Goal: Navigation & Orientation: Find specific page/section

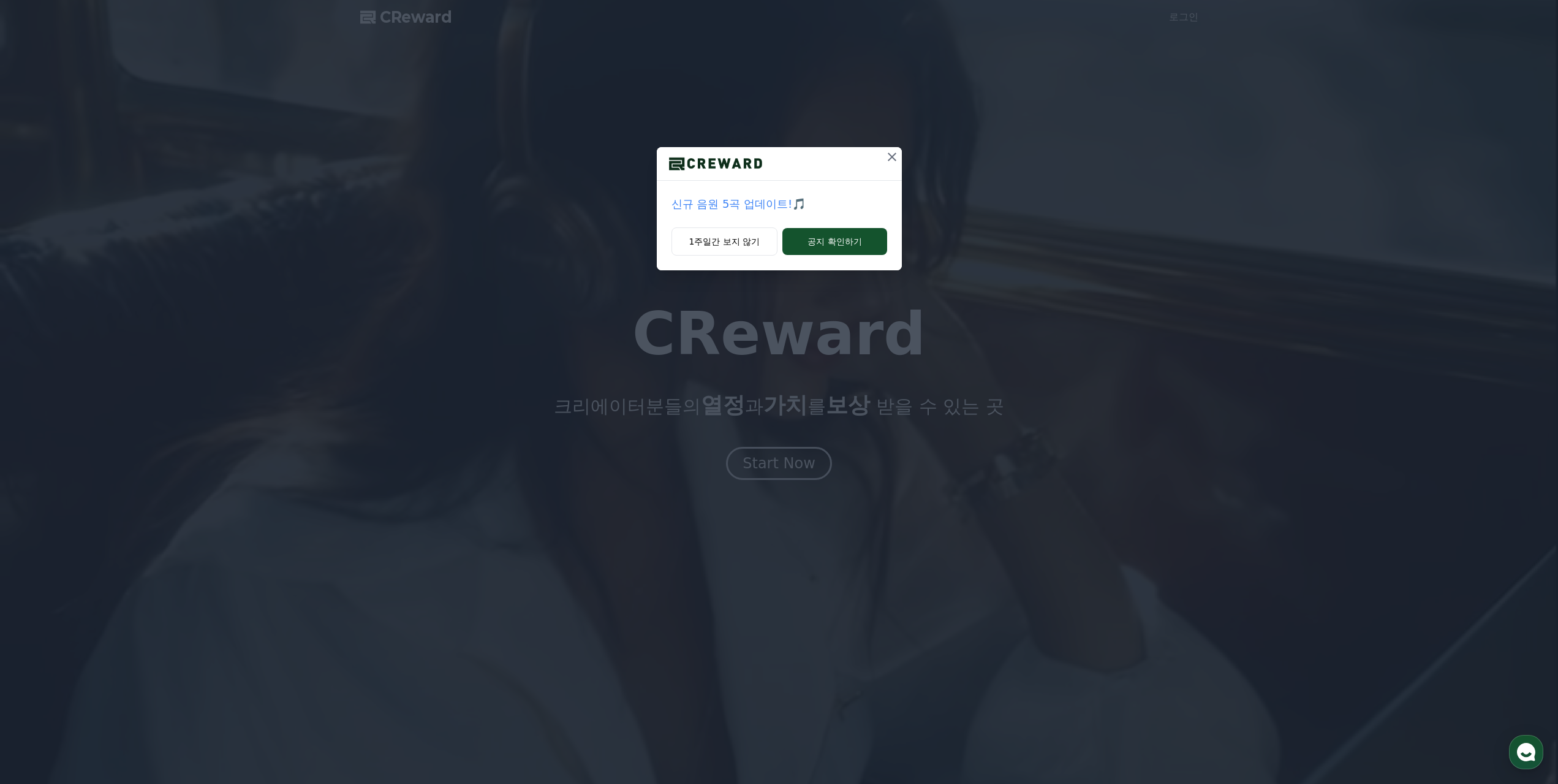
click at [896, 155] on icon at bounding box center [892, 157] width 15 height 15
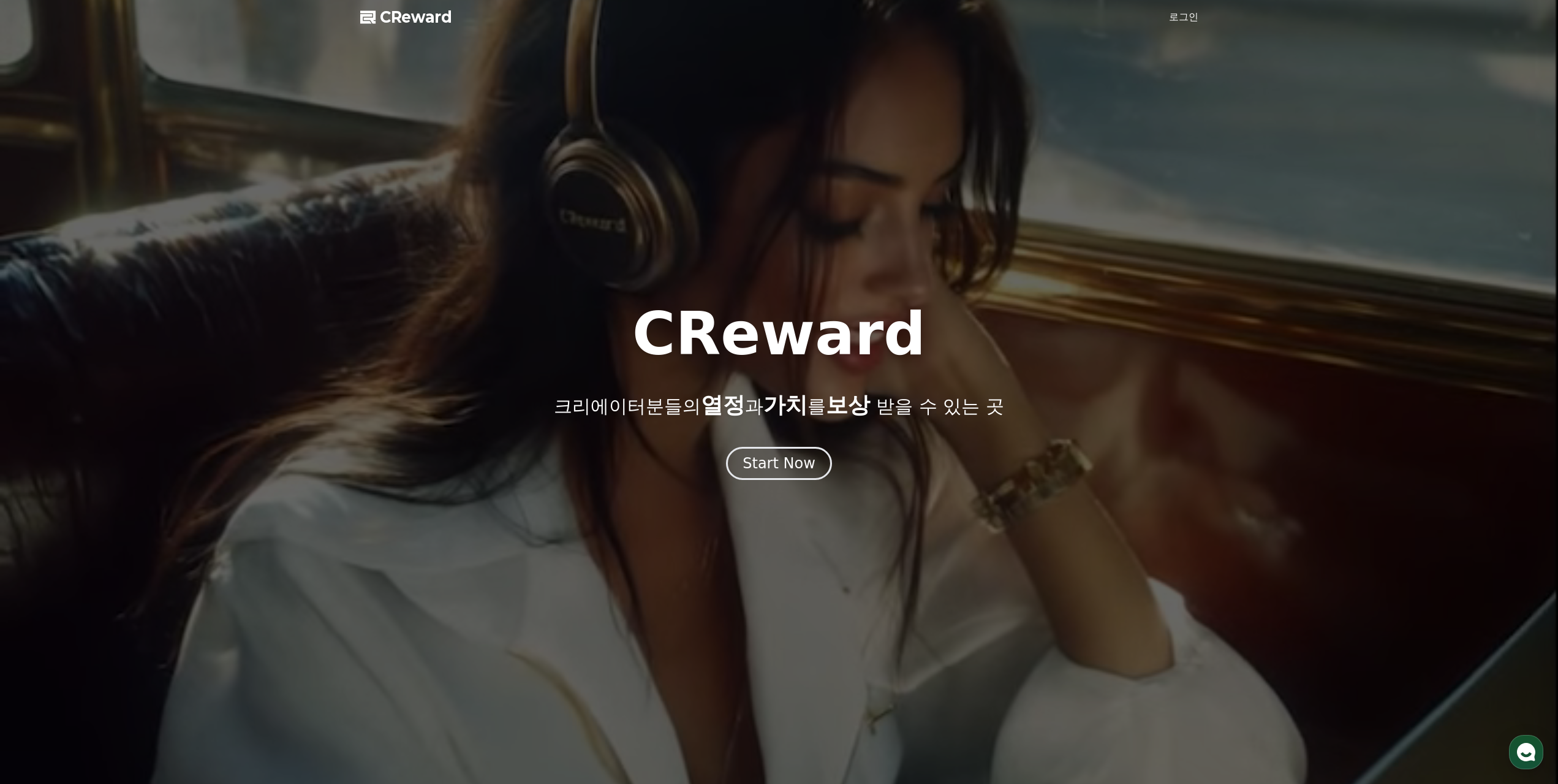
click at [1211, 18] on div at bounding box center [779, 392] width 1558 height 784
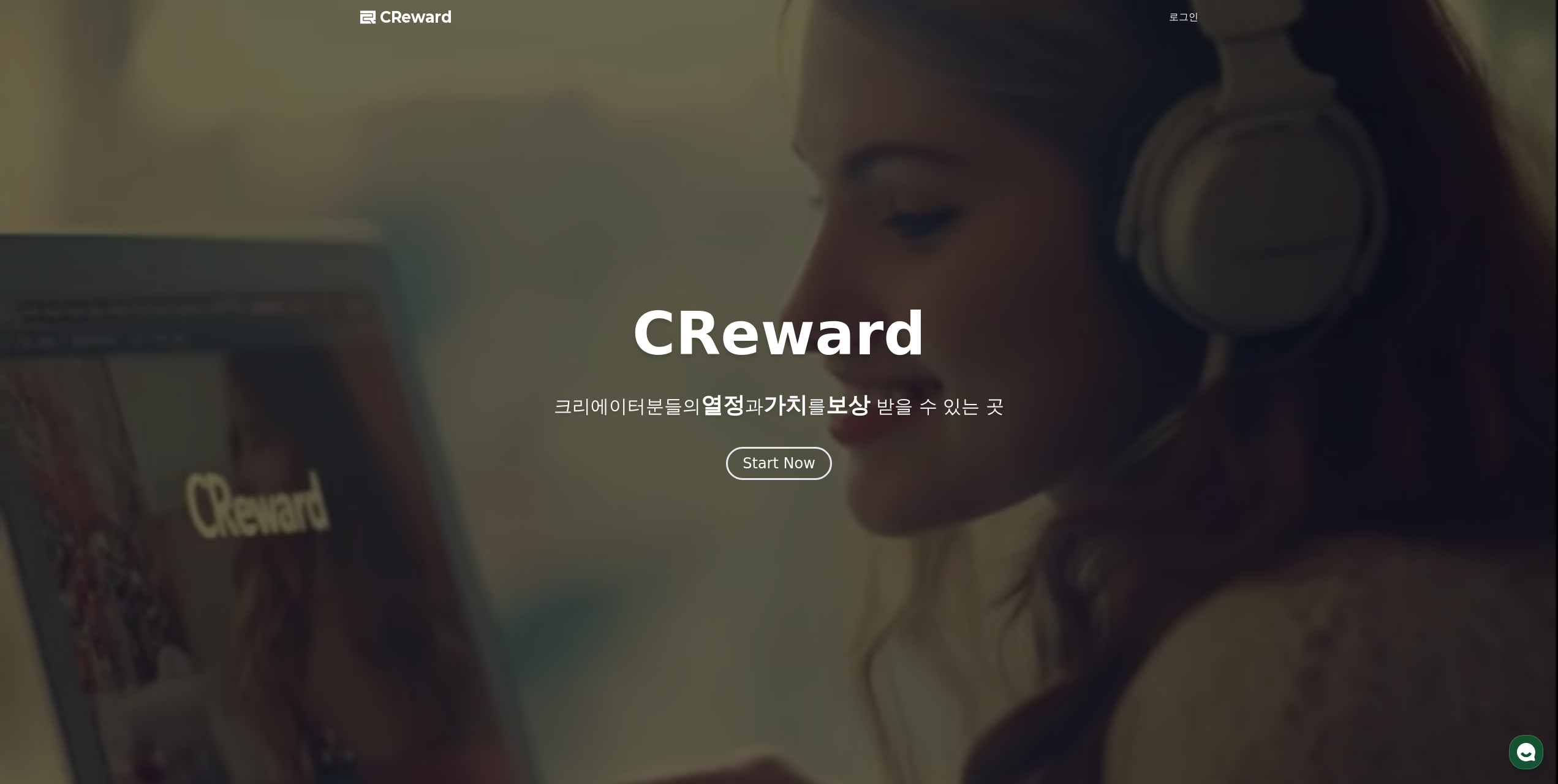
click at [1181, 24] on link "로그인" at bounding box center [1184, 17] width 29 height 15
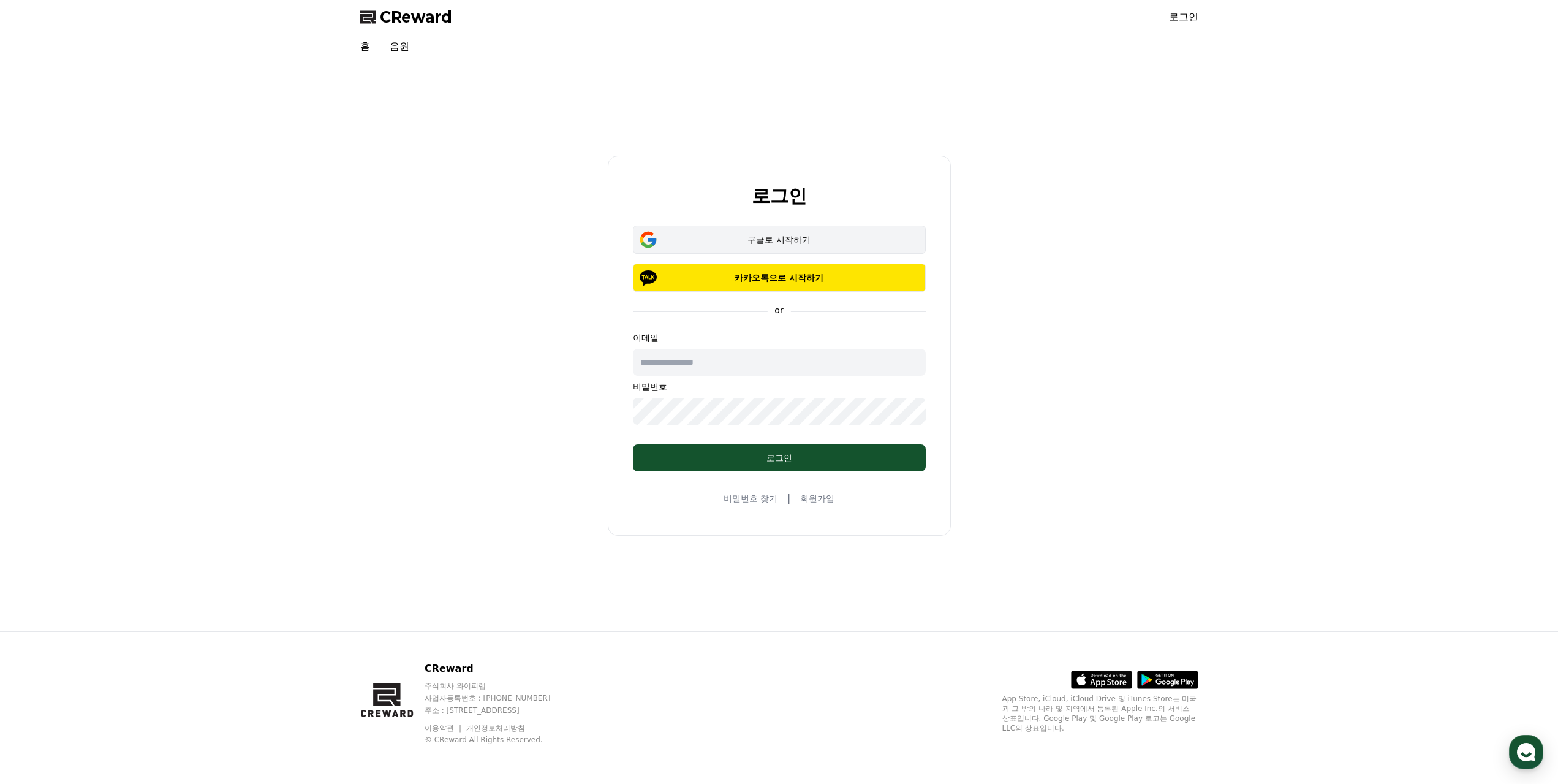
click at [758, 247] on button "구글로 시작하기" at bounding box center [779, 239] width 293 height 28
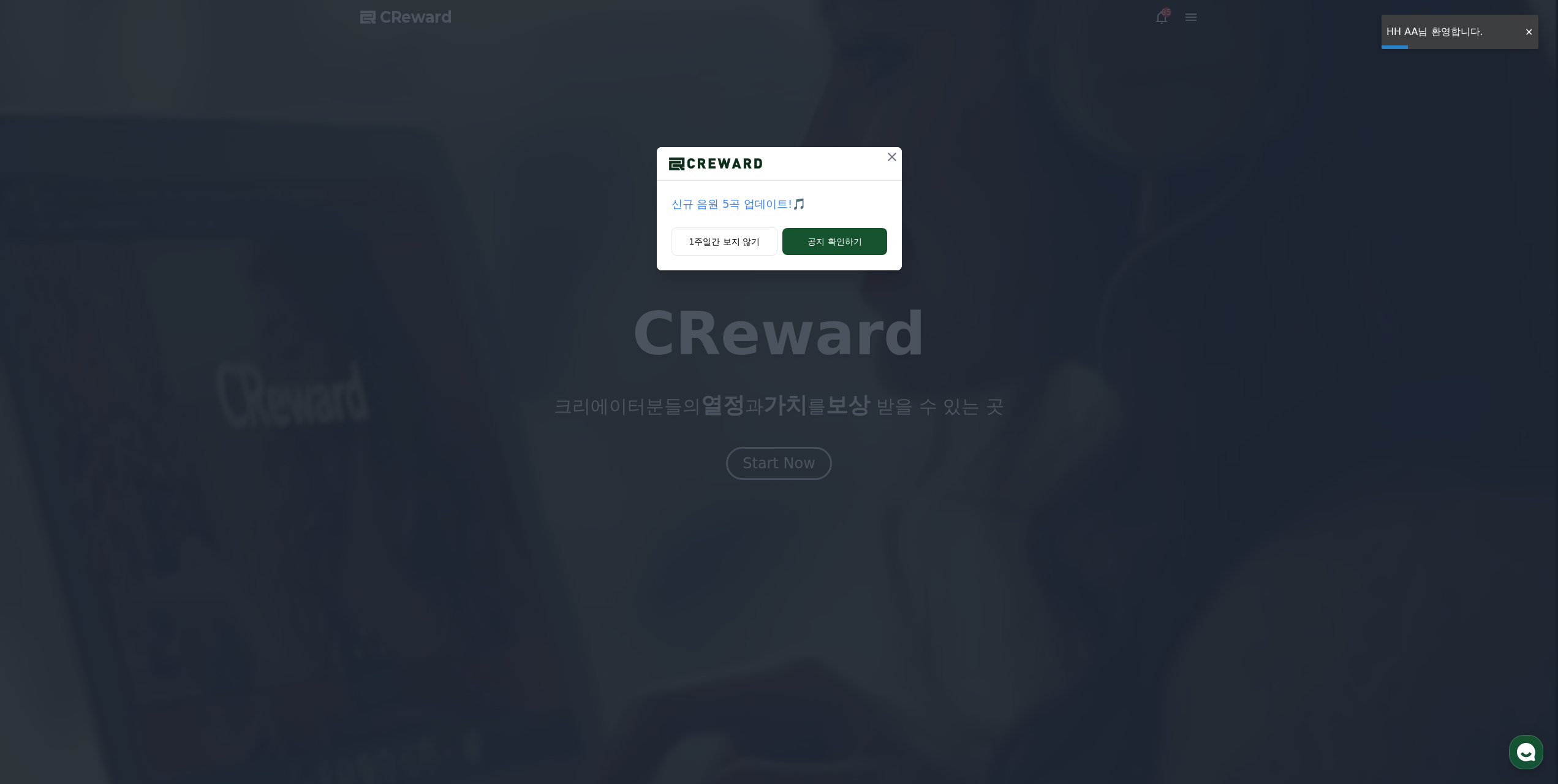
click at [882, 158] on button at bounding box center [891, 156] width 19 height 19
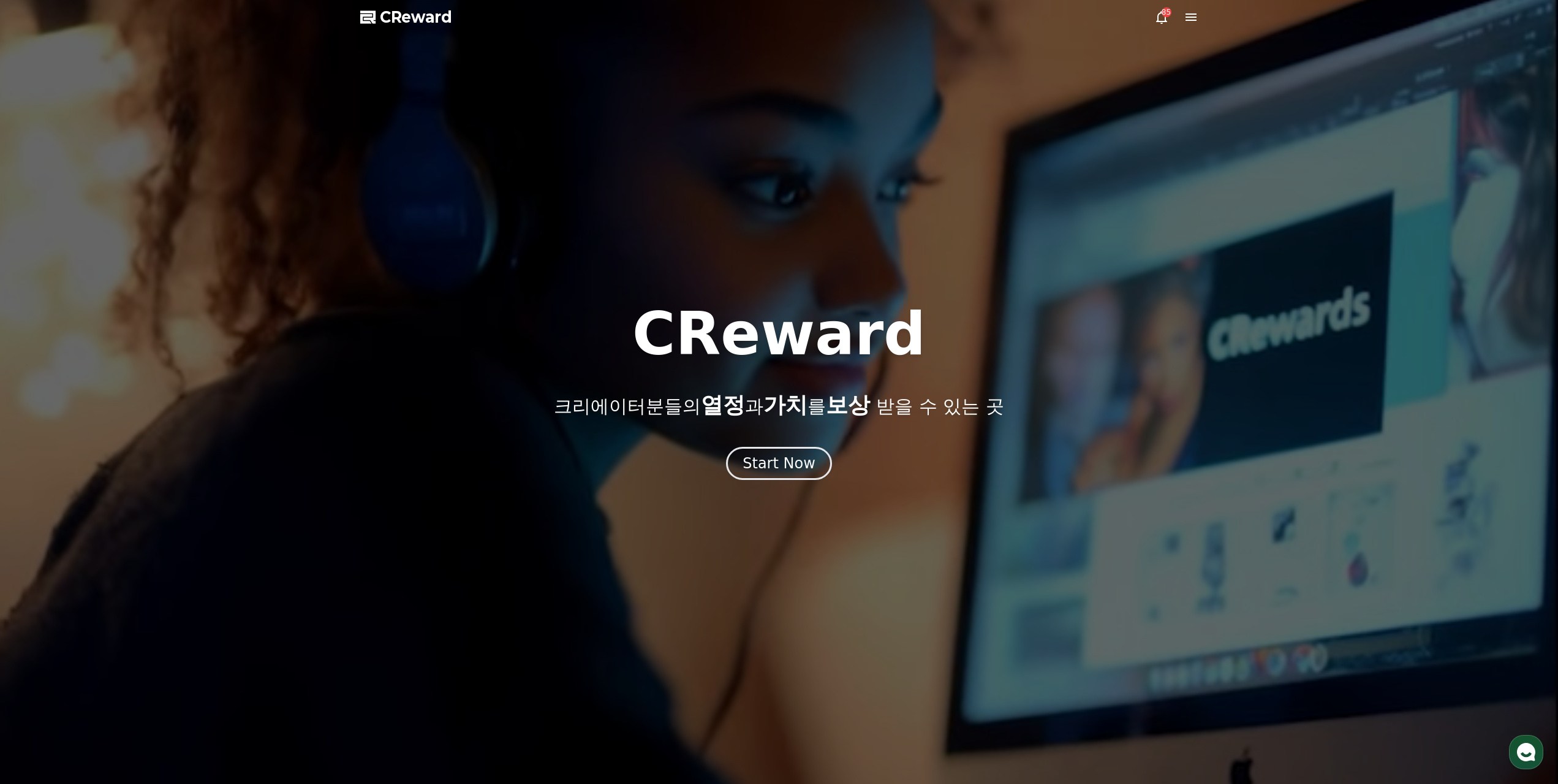
click at [1189, 22] on icon at bounding box center [1191, 17] width 15 height 15
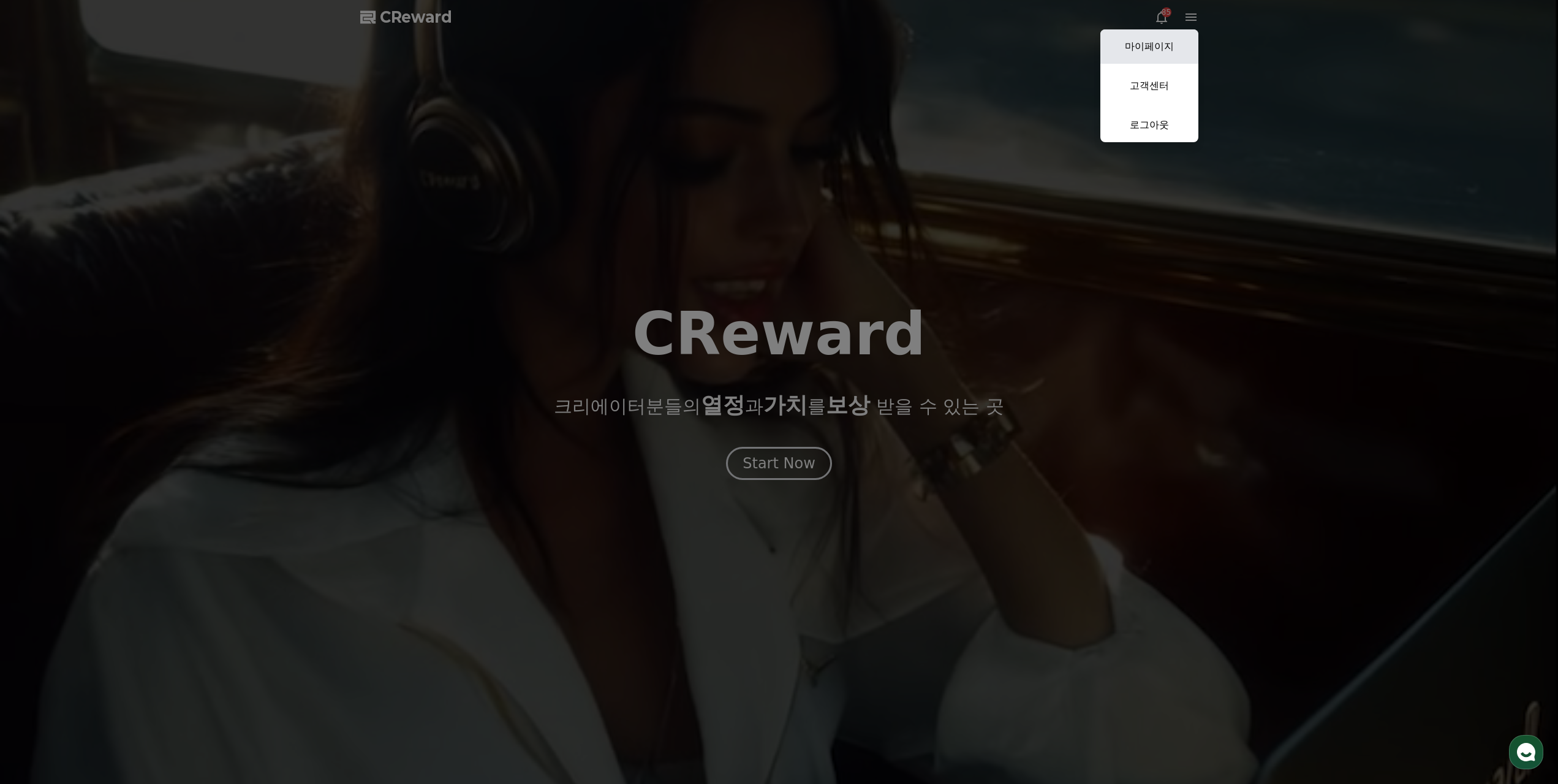
click at [1163, 56] on link "마이페이지" at bounding box center [1149, 47] width 98 height 34
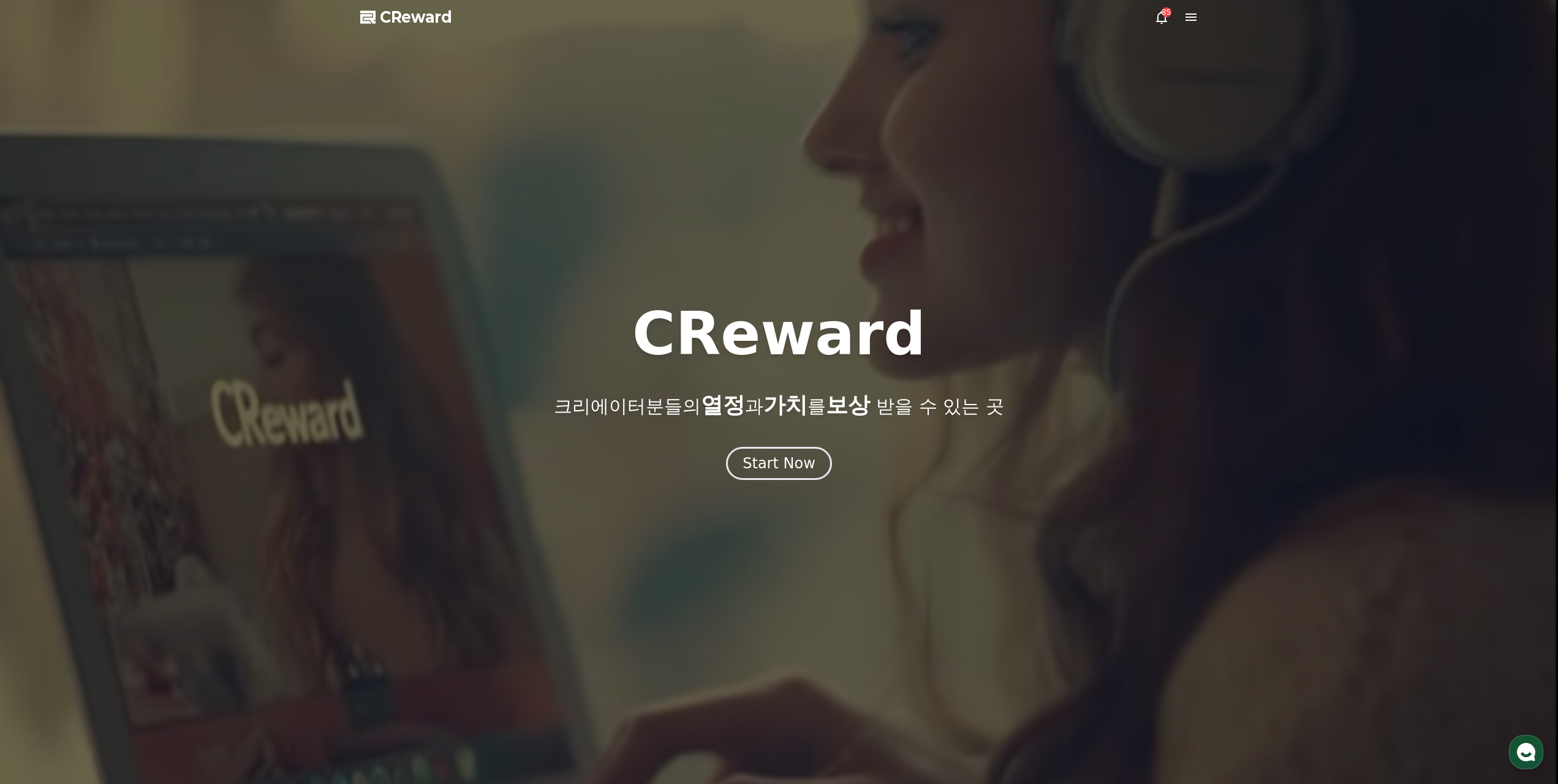
select select "**********"
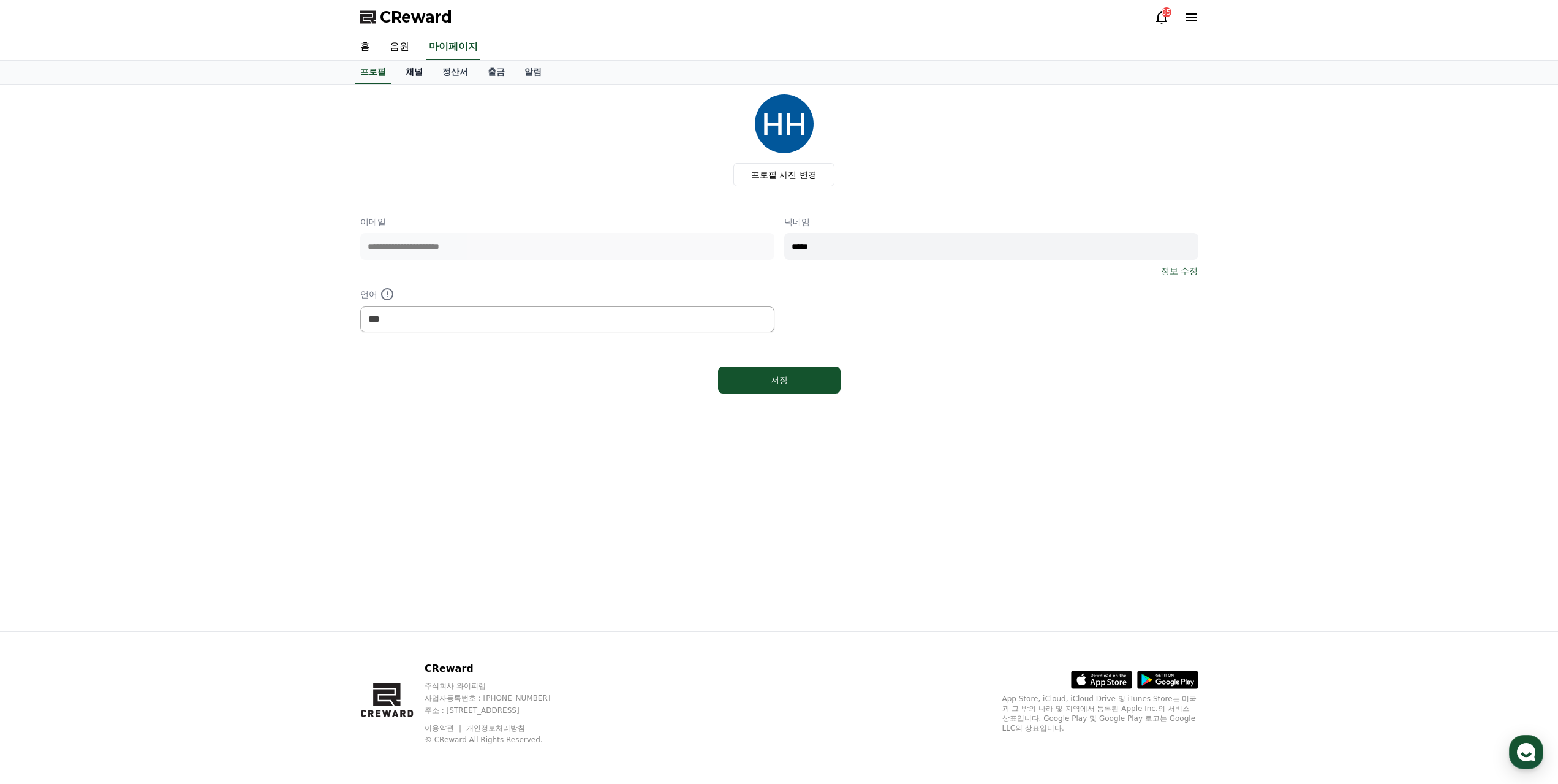
click at [422, 77] on link "채널" at bounding box center [414, 72] width 37 height 24
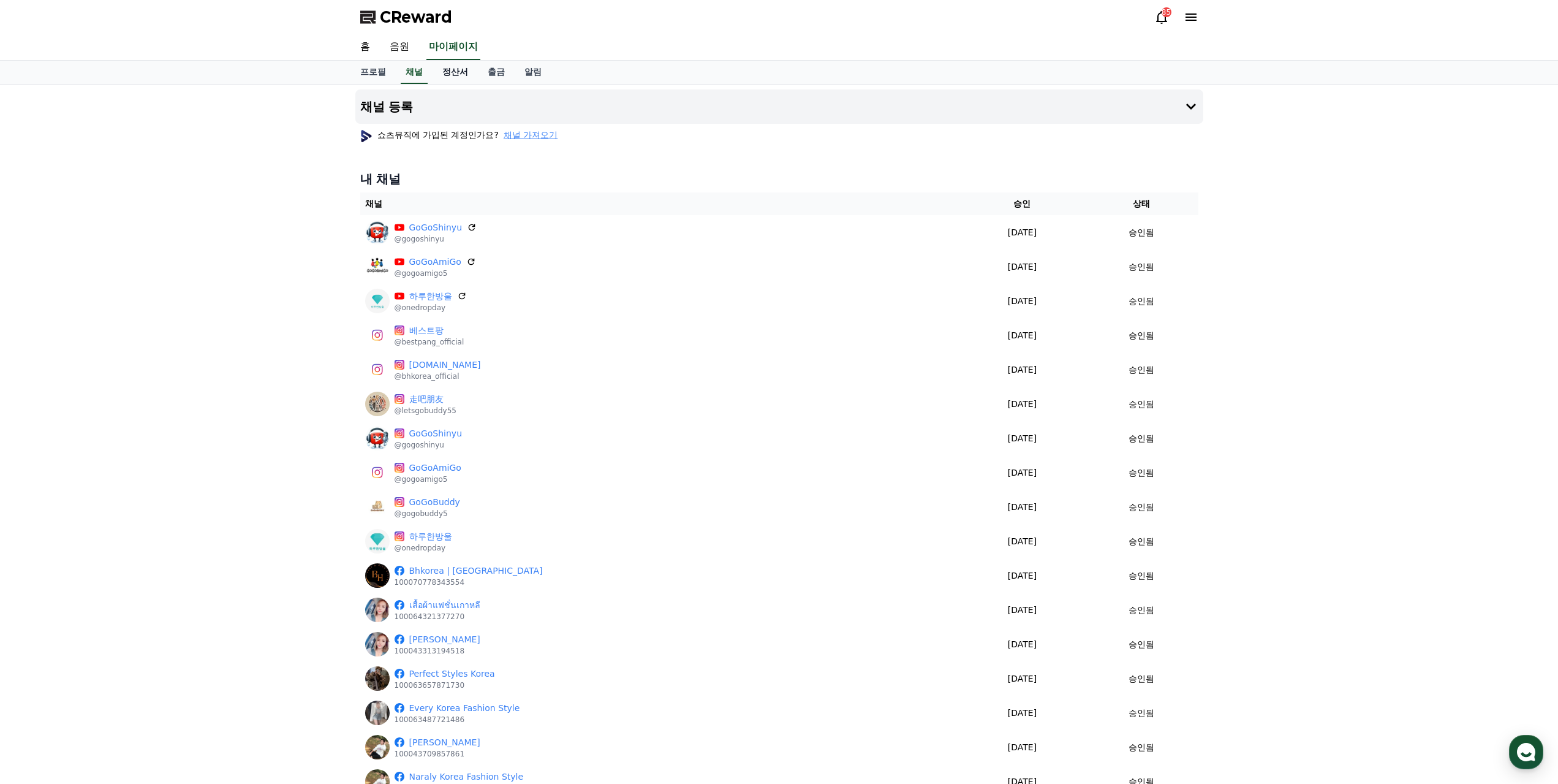
click at [450, 74] on link "정산서" at bounding box center [455, 72] width 45 height 24
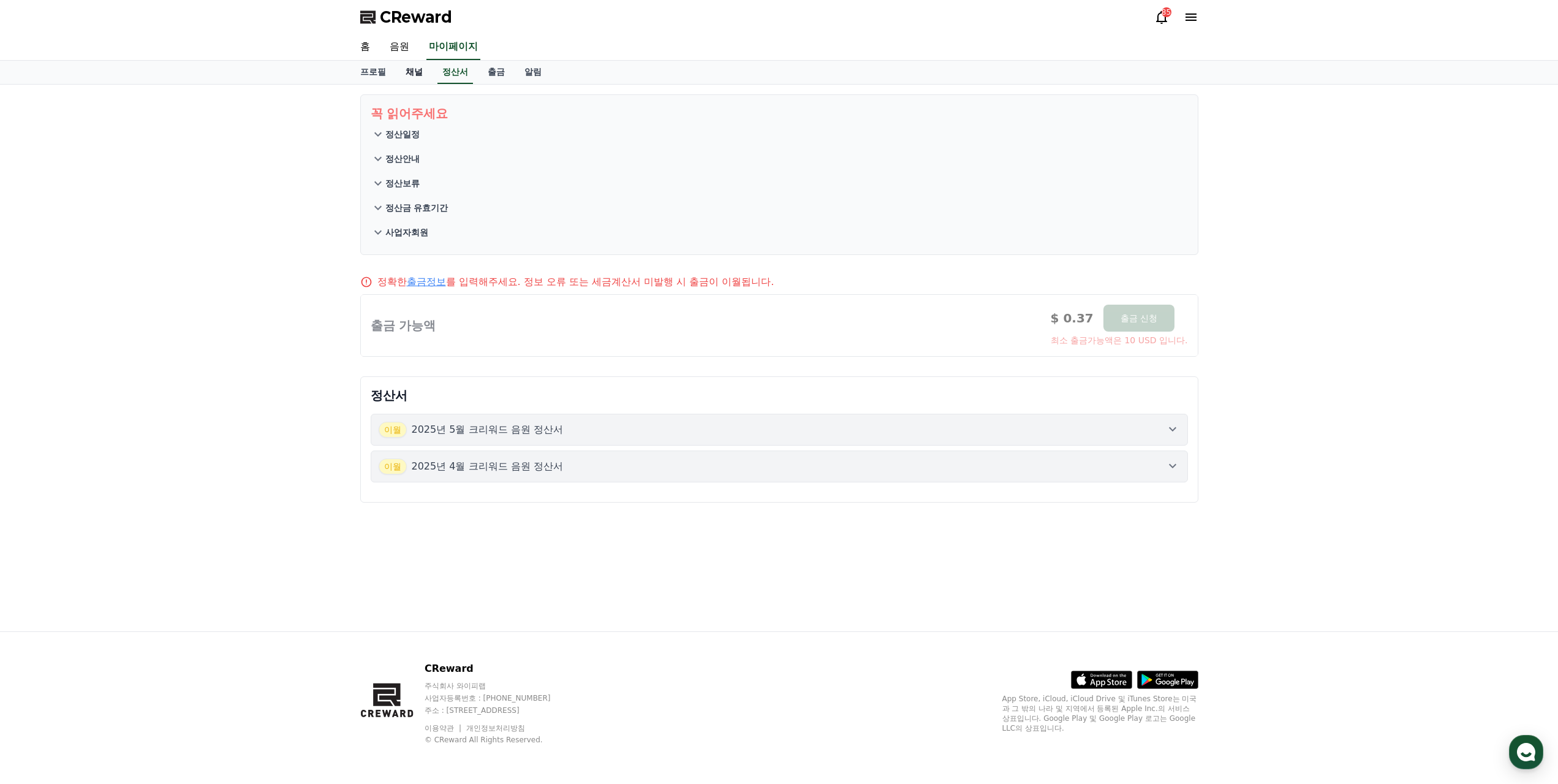
click at [422, 74] on link "채널" at bounding box center [414, 72] width 37 height 24
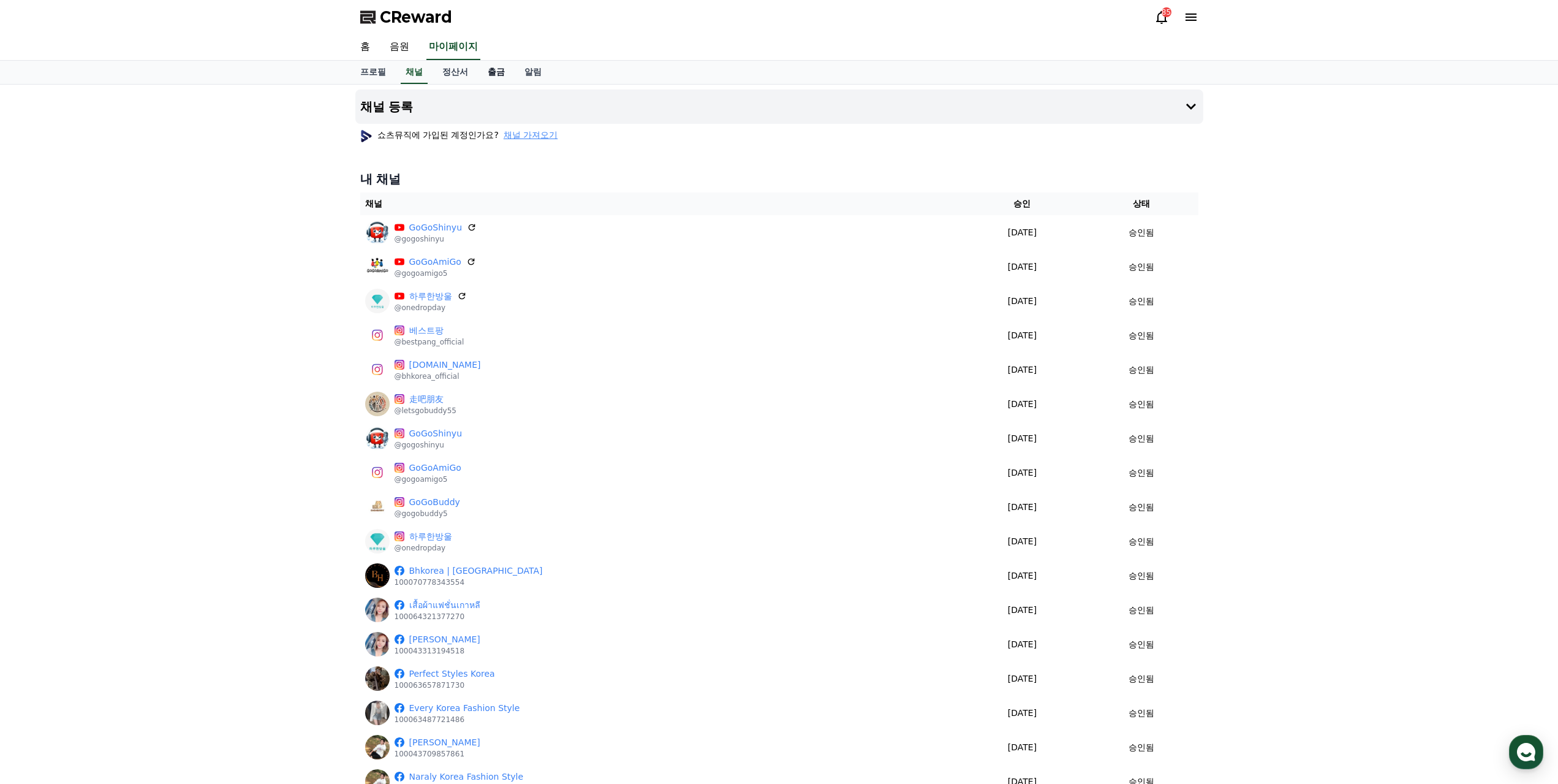
click at [495, 72] on link "출금" at bounding box center [495, 72] width 37 height 24
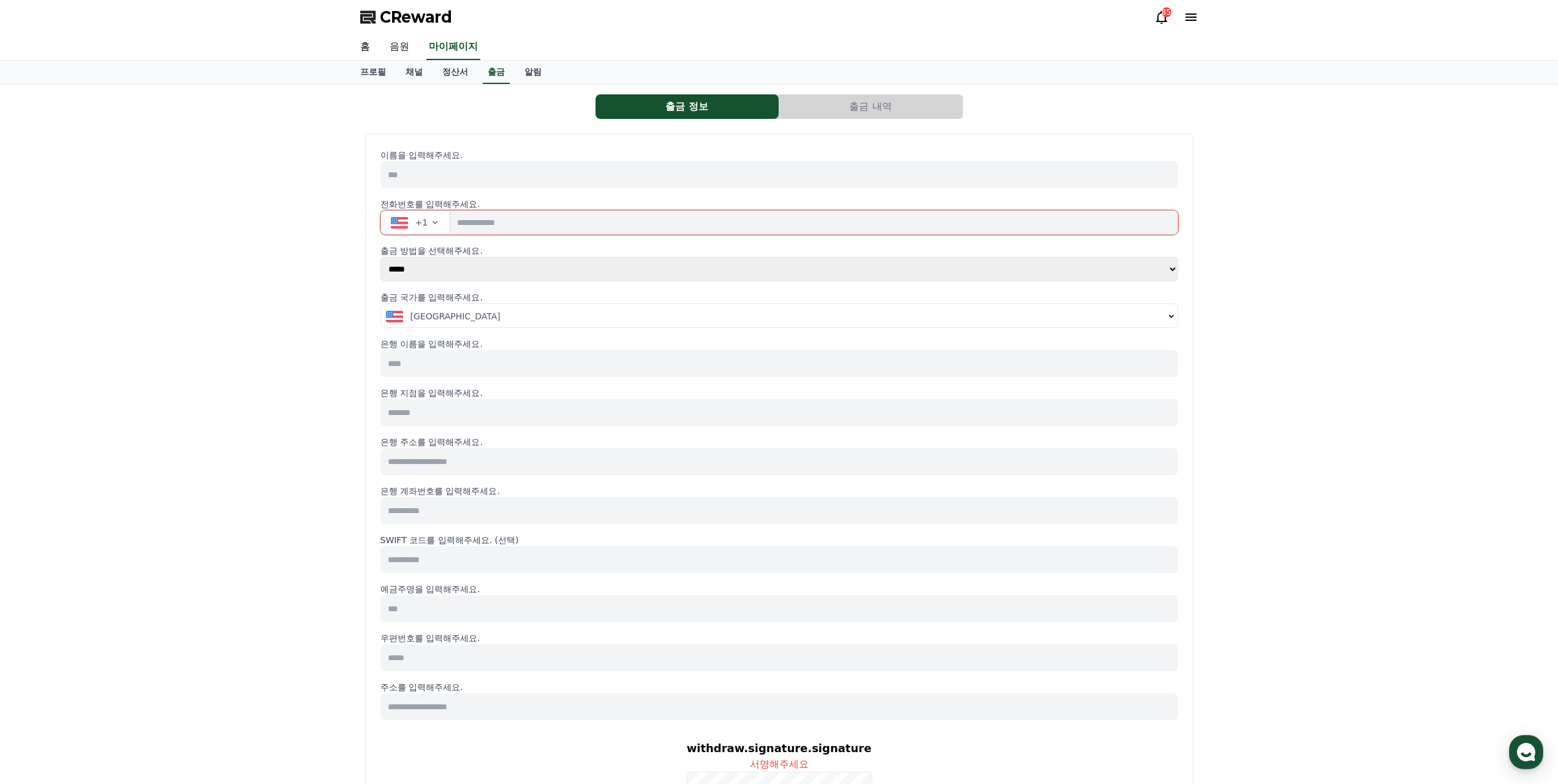
click at [403, 52] on link "음원" at bounding box center [400, 47] width 39 height 26
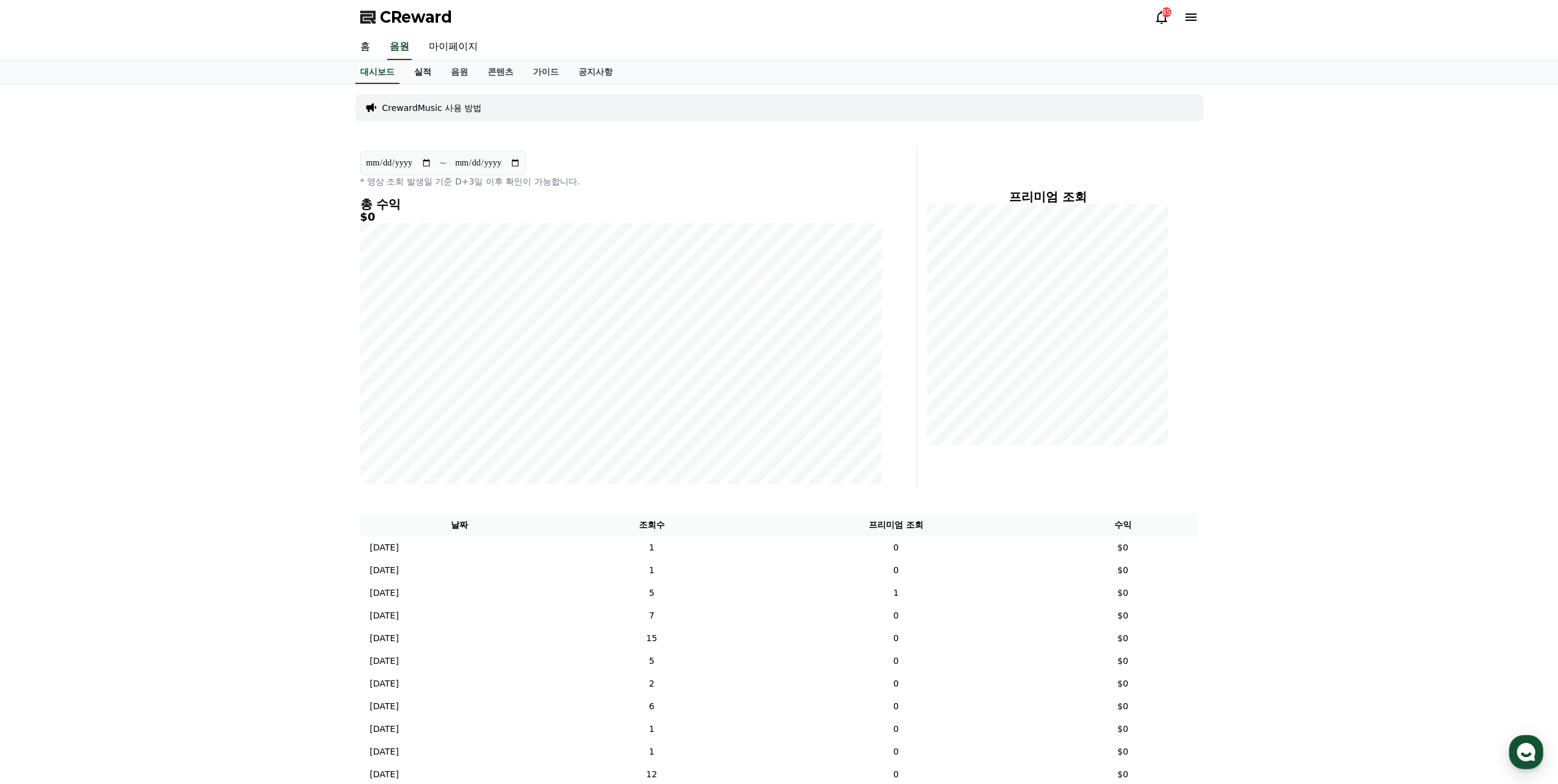
click at [425, 74] on link "실적" at bounding box center [422, 72] width 37 height 24
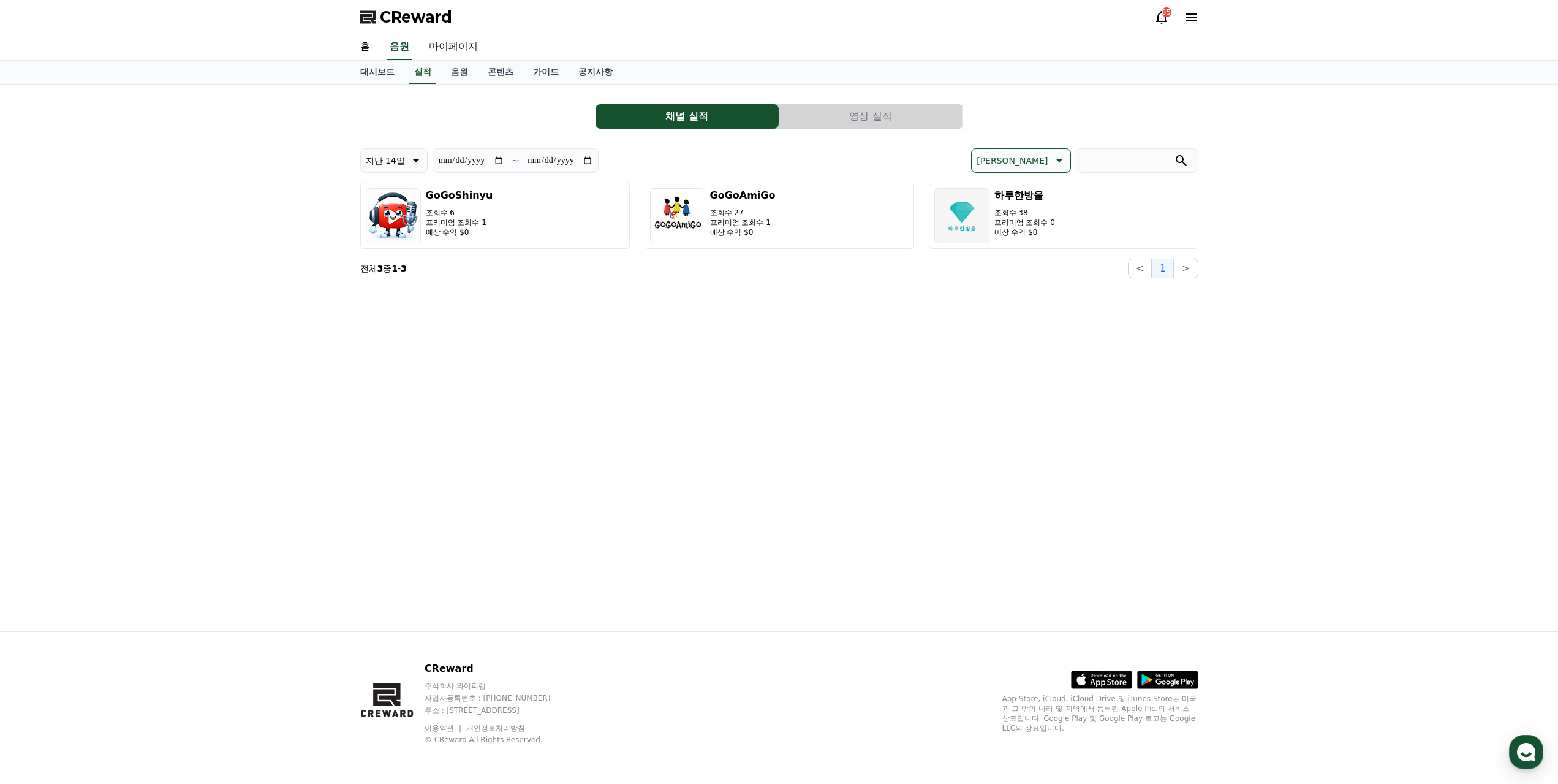
click at [453, 45] on link "마이페이지" at bounding box center [453, 47] width 69 height 26
select select "**********"
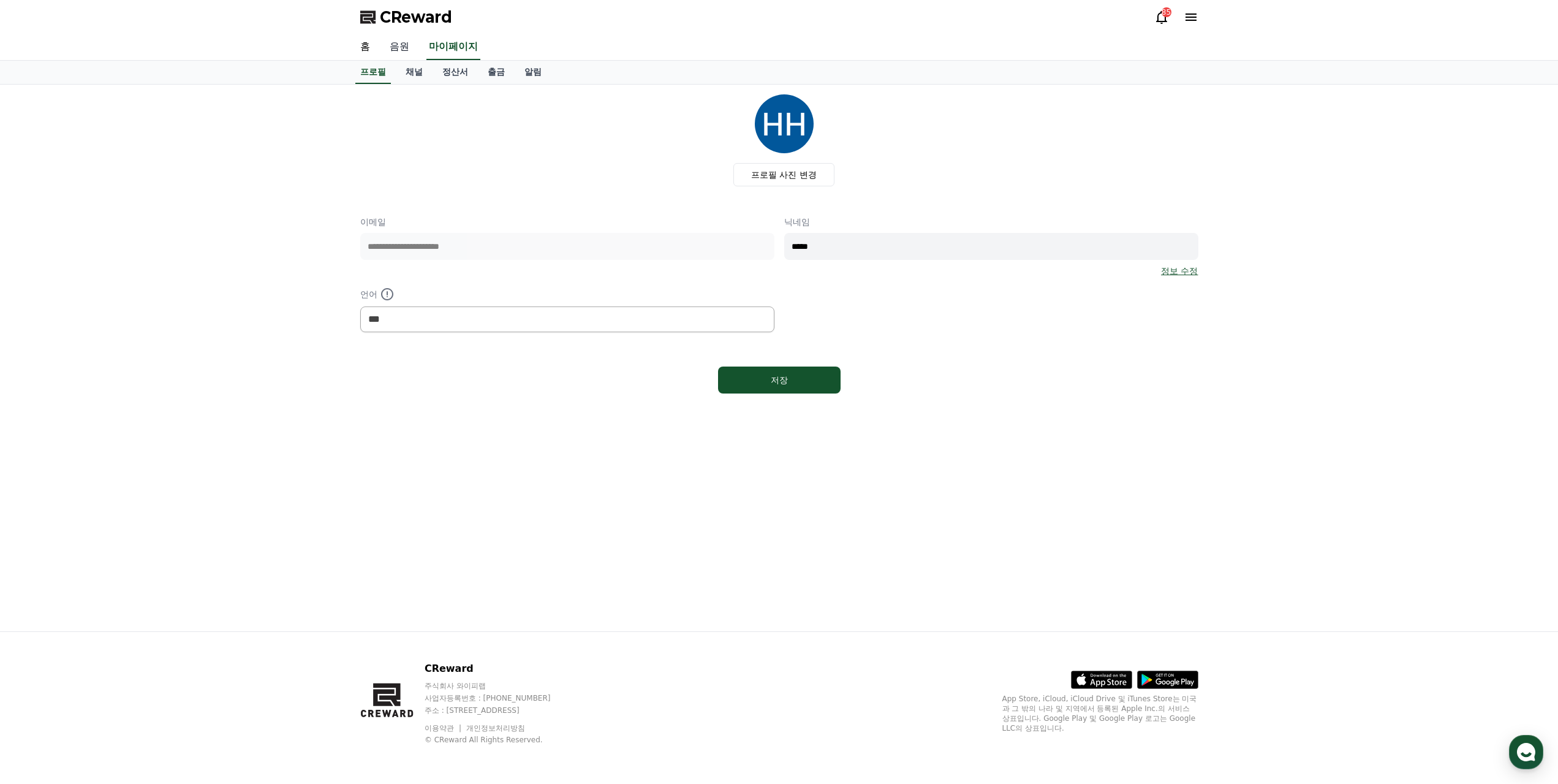
click at [399, 48] on link "음원" at bounding box center [400, 47] width 39 height 26
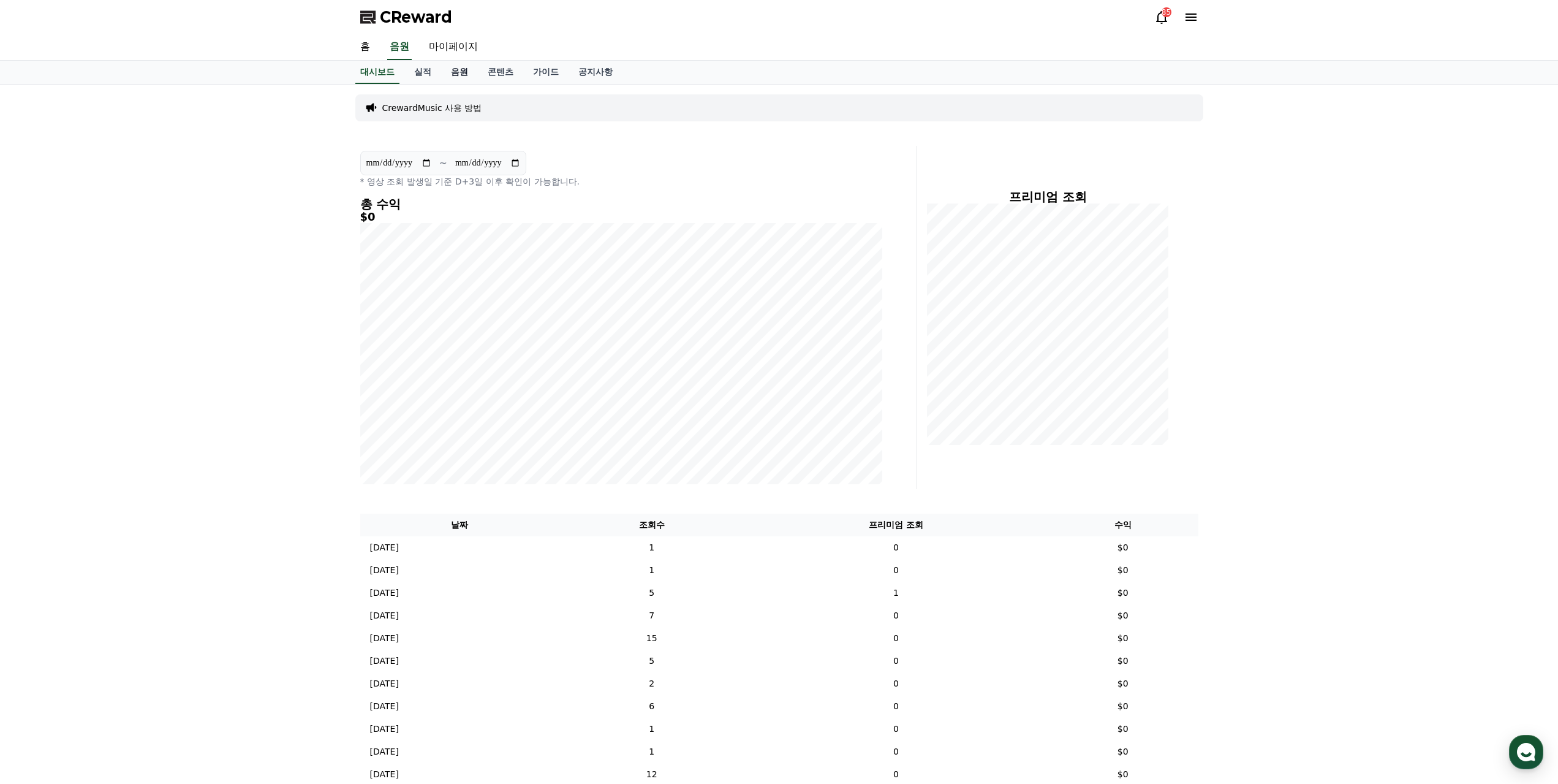
click at [467, 75] on link "음원" at bounding box center [459, 72] width 37 height 24
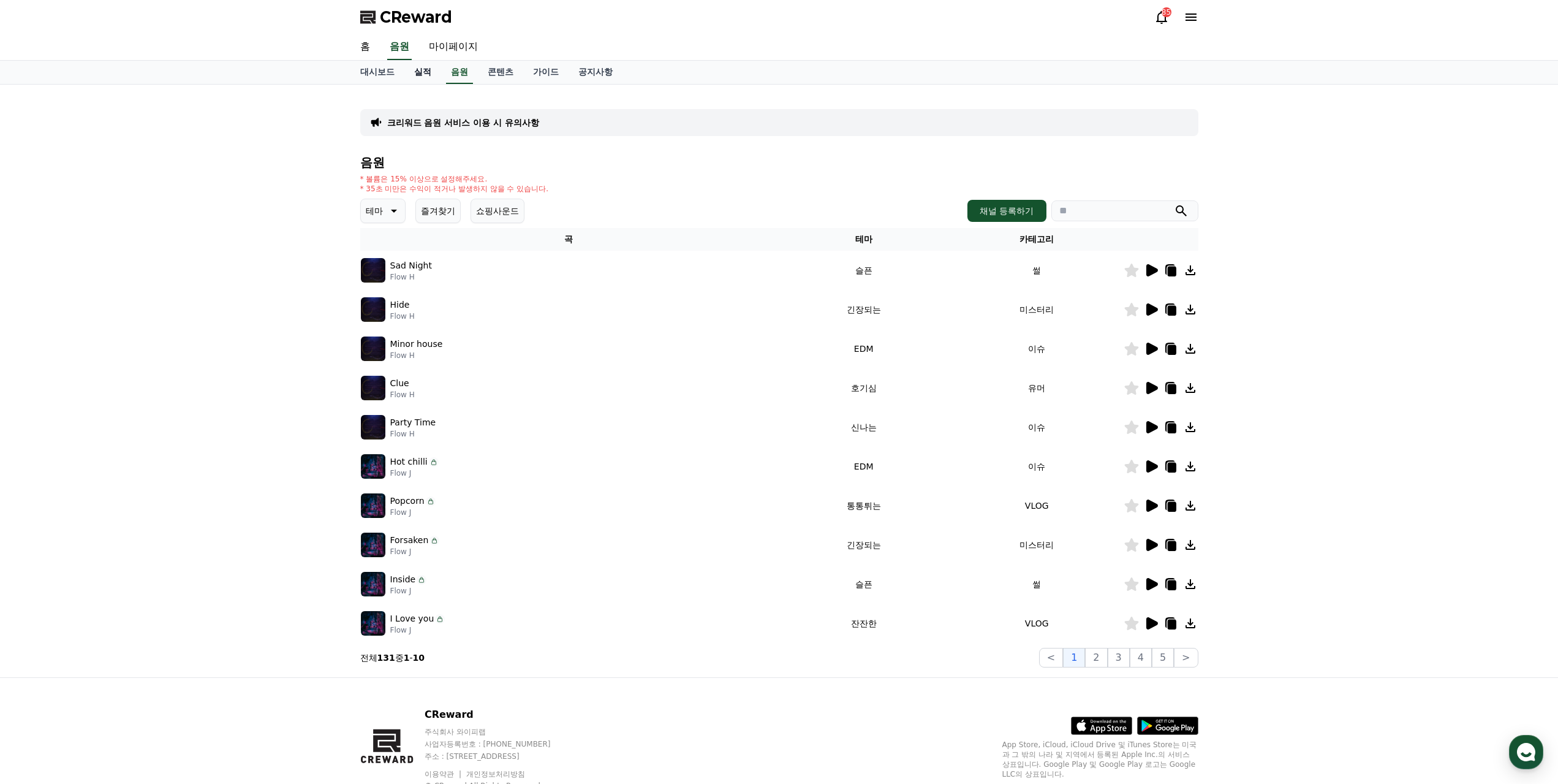
click at [427, 73] on link "실적" at bounding box center [422, 72] width 37 height 24
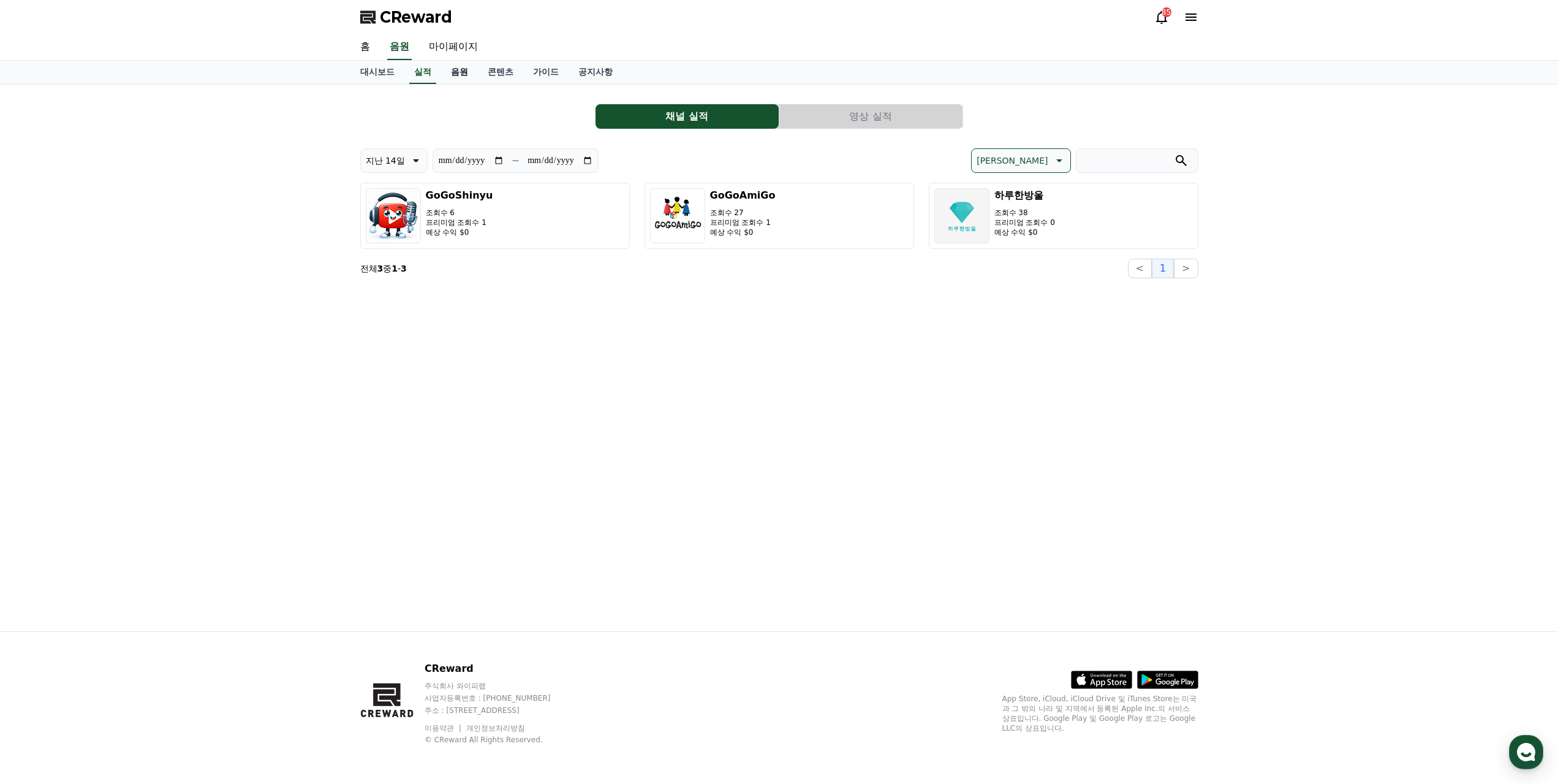
click at [454, 77] on link "음원" at bounding box center [459, 72] width 37 height 24
